Goal: Task Accomplishment & Management: Use online tool/utility

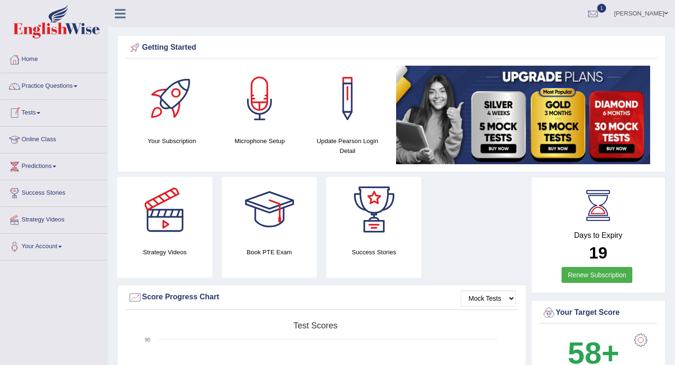
click at [50, 110] on link "Tests" at bounding box center [53, 111] width 107 height 23
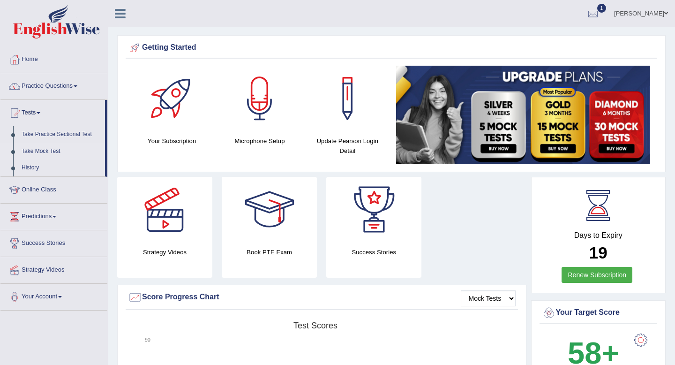
click at [43, 156] on link "Take Mock Test" at bounding box center [61, 151] width 88 height 17
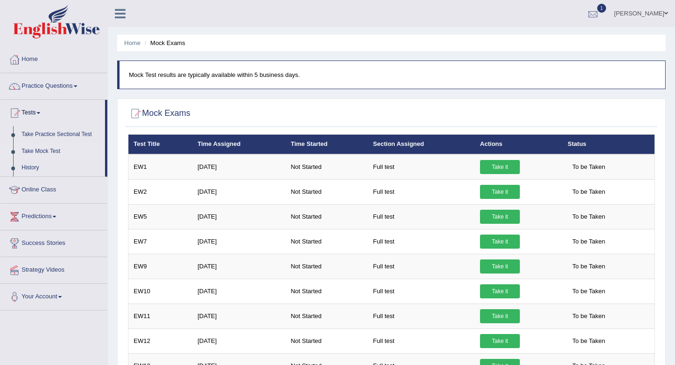
click at [584, 5] on link "1" at bounding box center [593, 12] width 28 height 24
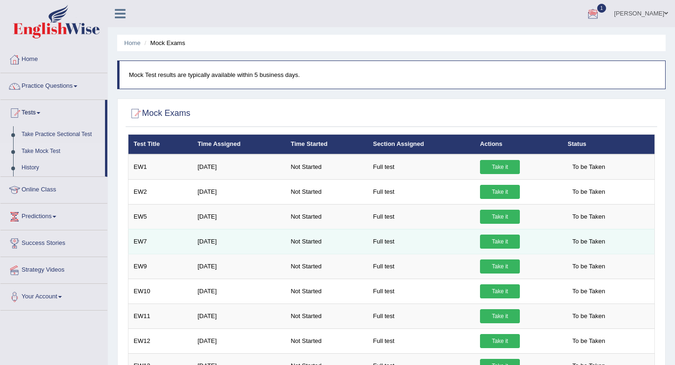
click at [491, 242] on link "Take it" at bounding box center [500, 241] width 40 height 14
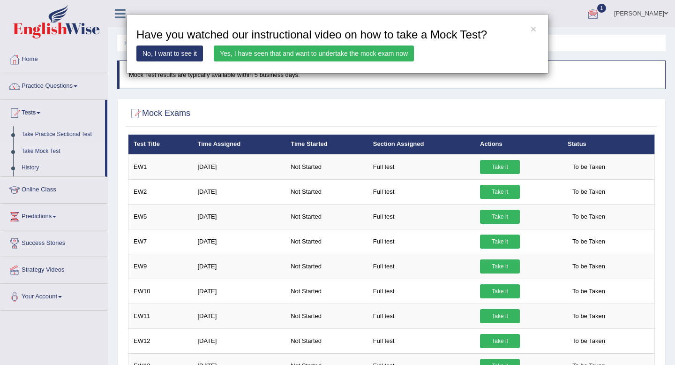
click at [372, 51] on link "Yes, I have seen that and want to undertake the mock exam now" at bounding box center [314, 53] width 200 height 16
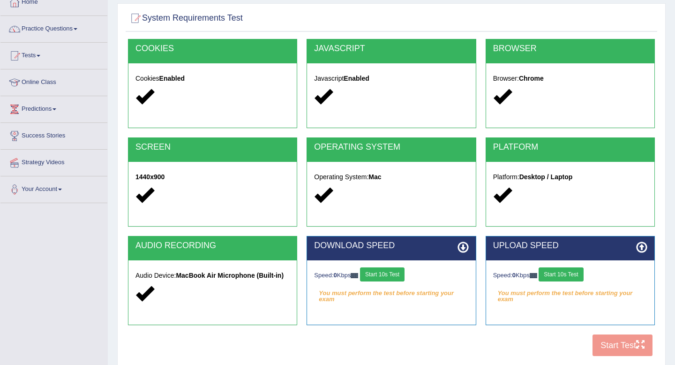
scroll to position [127, 0]
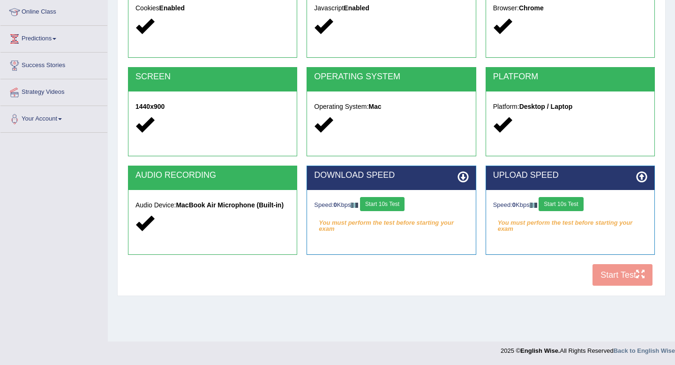
click at [394, 209] on button "Start 10s Test" at bounding box center [382, 204] width 45 height 14
click at [583, 205] on button "Start 10s Test" at bounding box center [561, 204] width 45 height 14
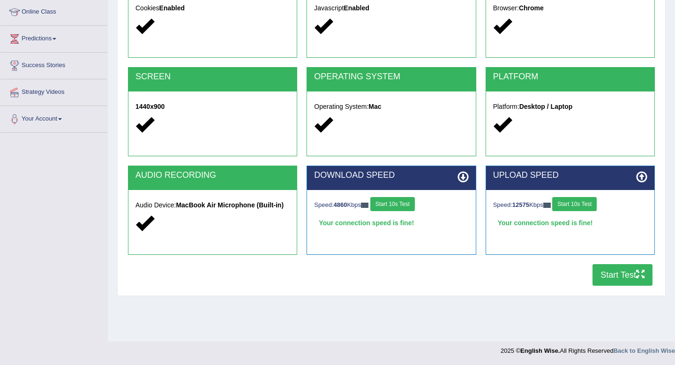
click at [606, 273] on button "Start Test" at bounding box center [622, 275] width 60 height 22
